Goal: Navigation & Orientation: Find specific page/section

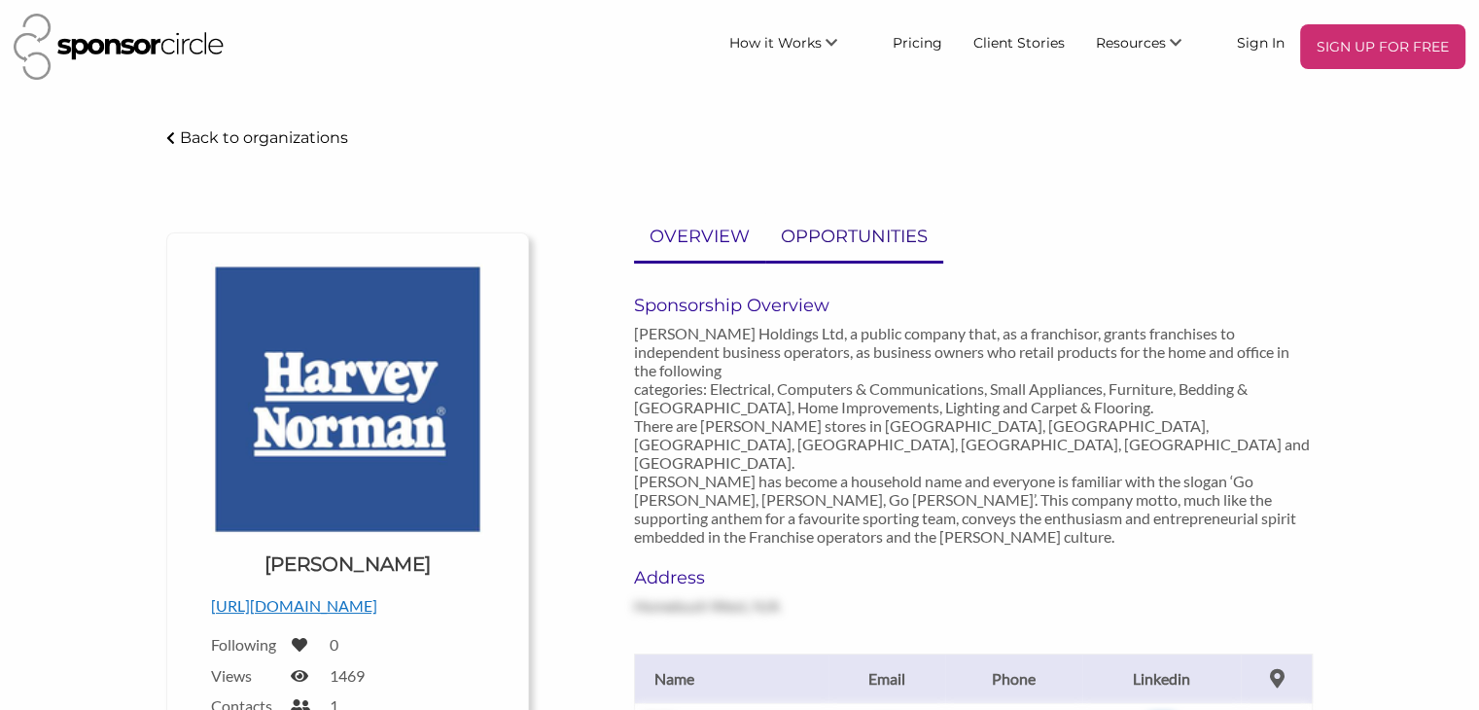
click at [891, 233] on p "OPPORTUNITIES" at bounding box center [854, 237] width 147 height 28
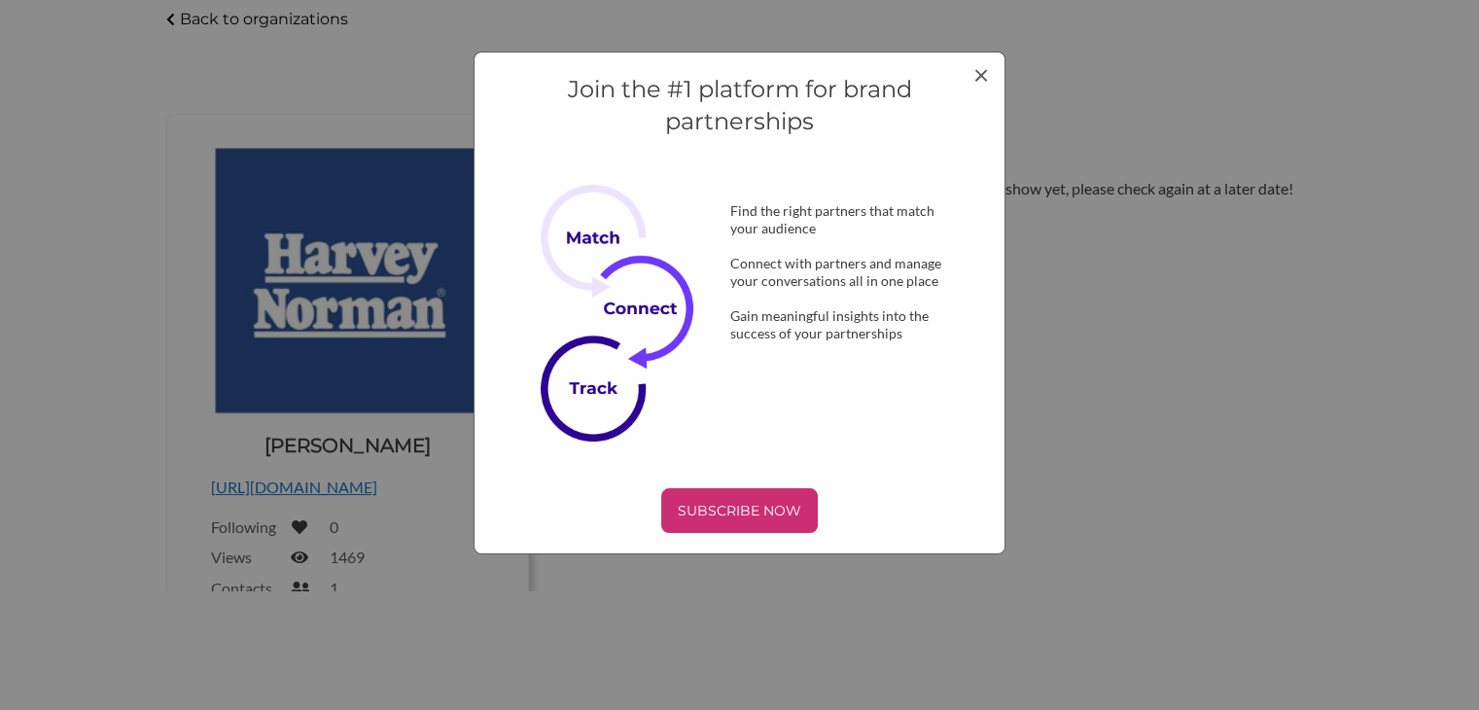
click at [978, 108] on h4 "Join the #1 platform for brand partnerships" at bounding box center [740, 105] width 490 height 65
click at [980, 75] on span "×" at bounding box center [981, 73] width 16 height 33
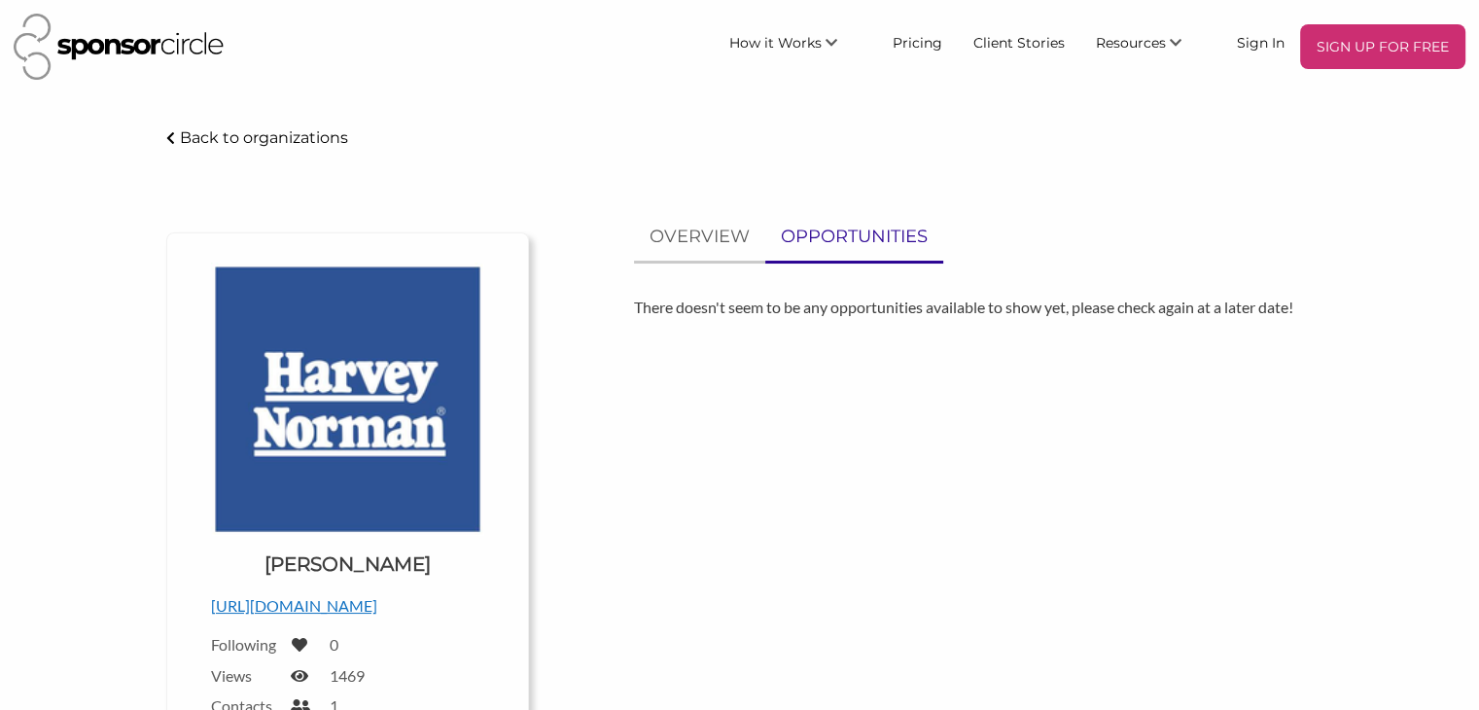
click at [170, 137] on icon at bounding box center [170, 138] width 9 height 14
